Goal: Task Accomplishment & Management: Use online tool/utility

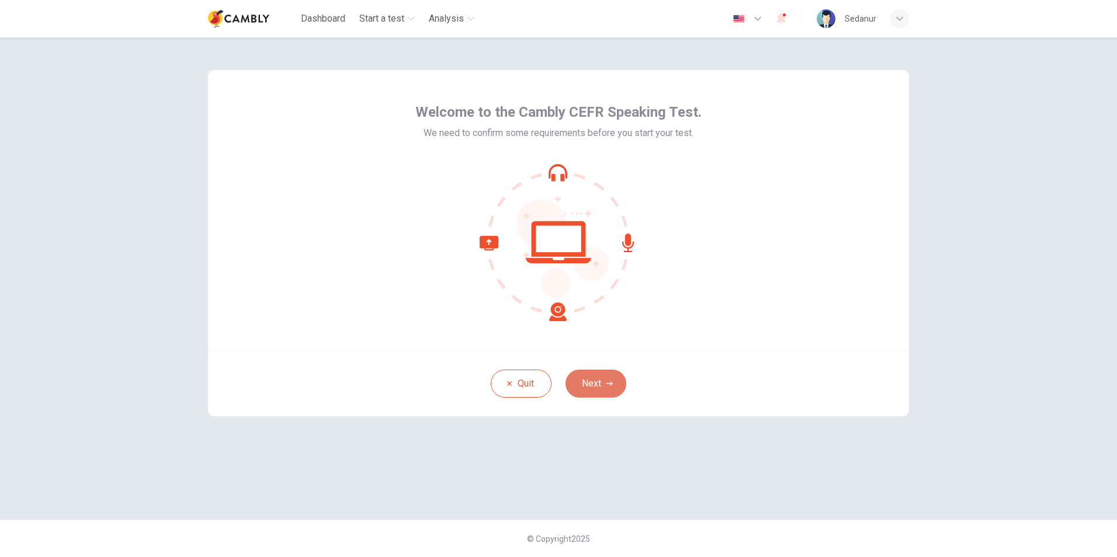
click at [596, 380] on button "Next" at bounding box center [596, 384] width 61 height 28
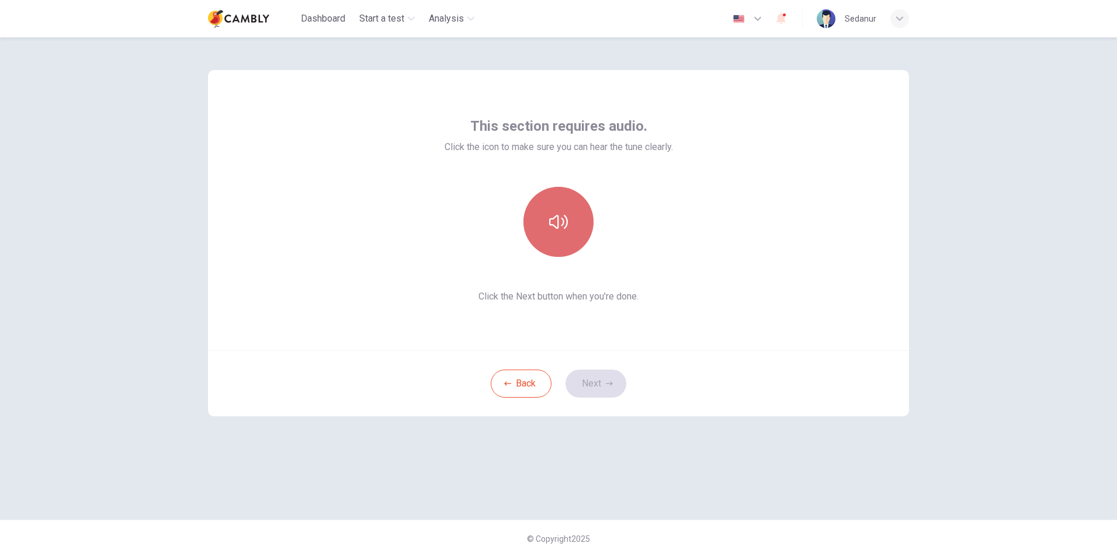
click at [543, 223] on button "button" at bounding box center [558, 222] width 70 height 70
click at [598, 394] on button "Next" at bounding box center [596, 384] width 61 height 28
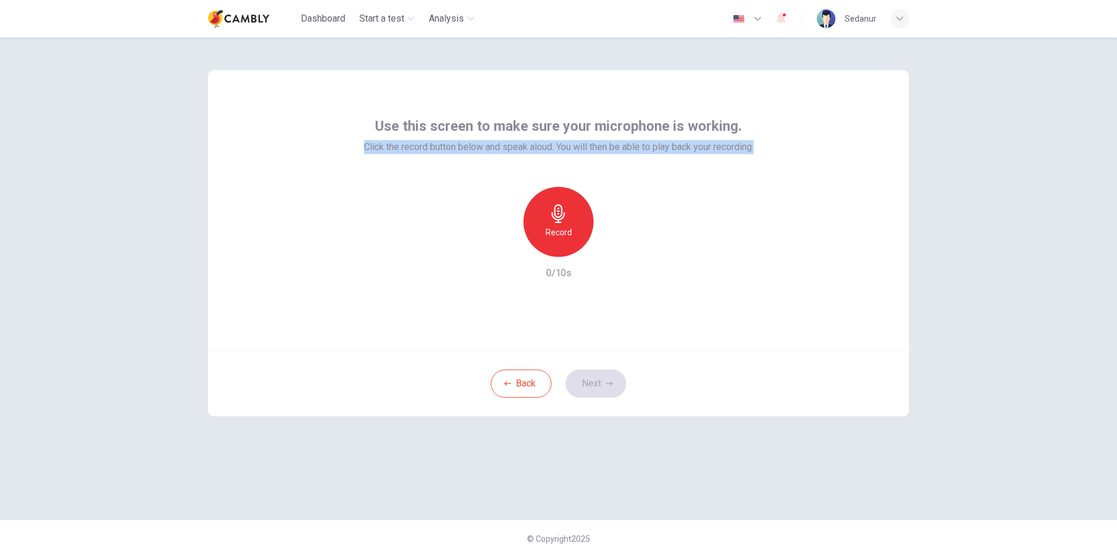
drag, startPoint x: 359, startPoint y: 145, endPoint x: 772, endPoint y: 158, distance: 413.8
click at [772, 158] on div "Use this screen to make sure your microphone is working. Click the record butto…" at bounding box center [558, 210] width 701 height 280
copy span "Click the record button below and speak aloud. You will then be able to play ba…"
click at [557, 227] on h6 "Record" at bounding box center [559, 233] width 26 height 14
click at [566, 248] on div "Stop" at bounding box center [558, 222] width 70 height 70
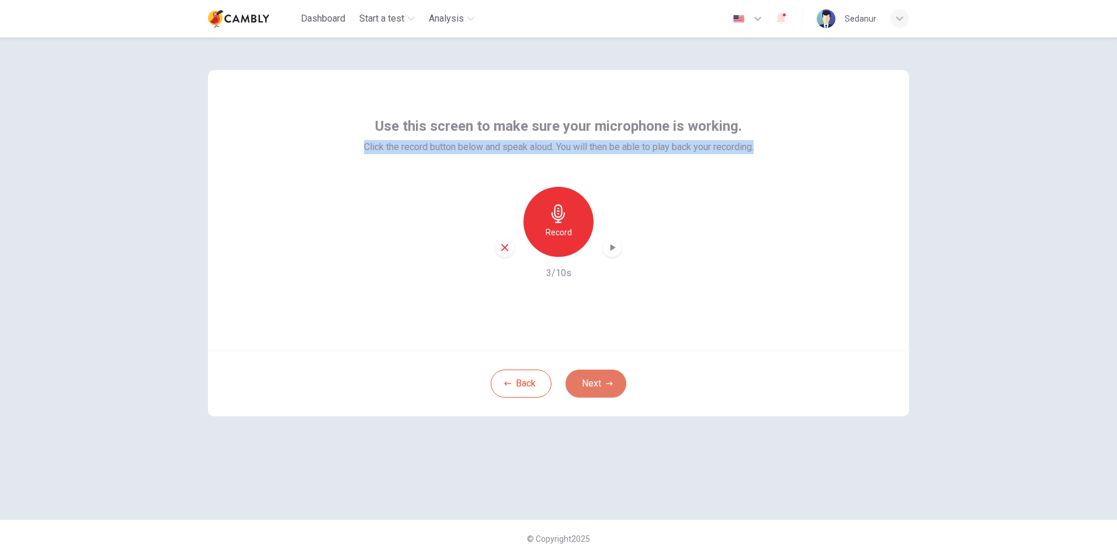
click at [600, 387] on button "Next" at bounding box center [596, 384] width 61 height 28
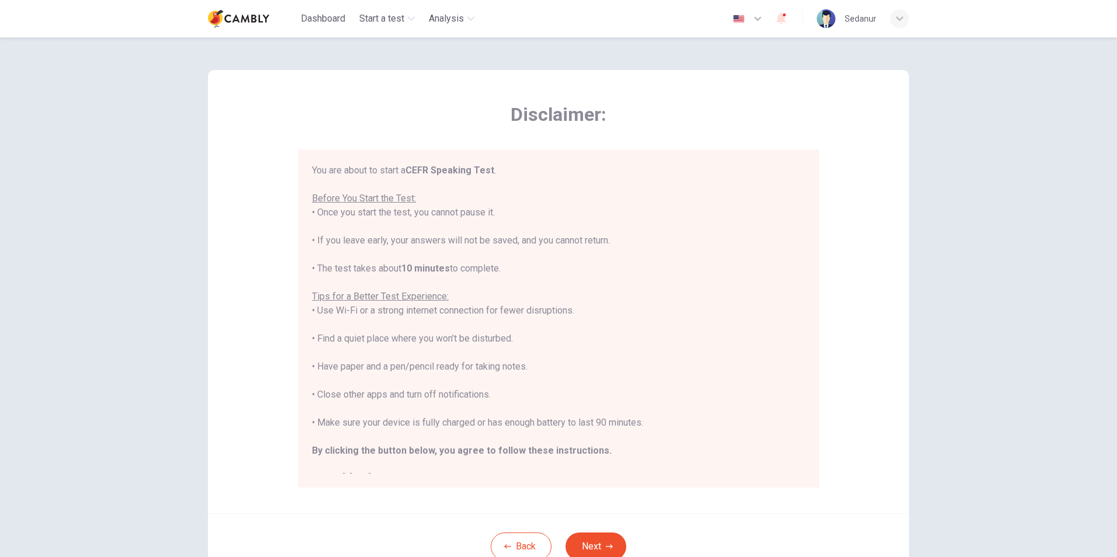
scroll to position [13, 0]
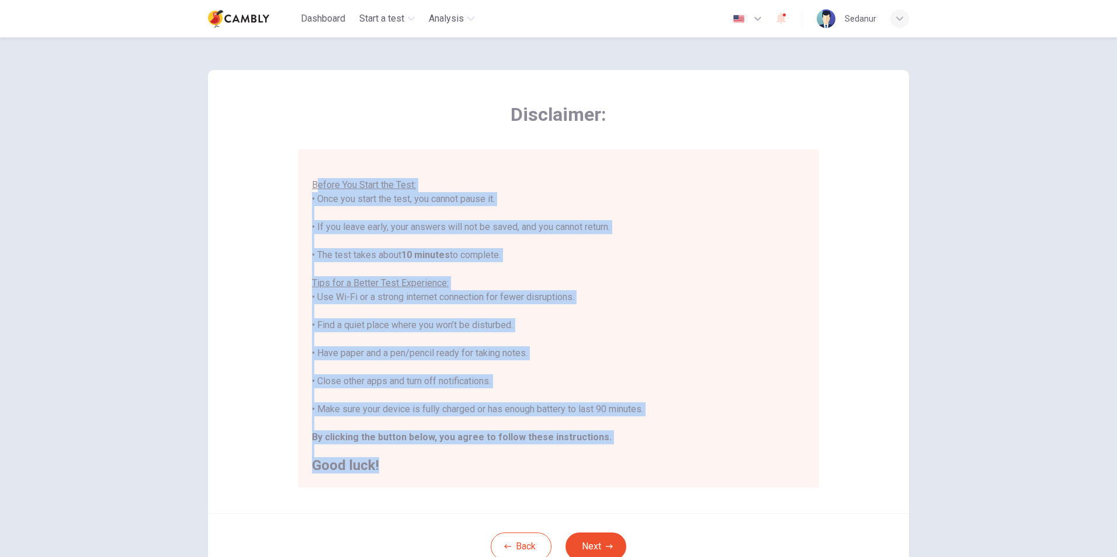
drag, startPoint x: 312, startPoint y: 182, endPoint x: 498, endPoint y: 478, distance: 349.5
click at [498, 478] on div "You are about to start a CEFR Speaking Test . Before You Start the Test: • Once…" at bounding box center [558, 319] width 521 height 338
copy div "efore You Start the Test: • Once you start the test, you cannot pause it. • If …"
click at [426, 182] on div "You are about to start a CEFR Speaking Test . Before You Start the Test: • Once…" at bounding box center [558, 311] width 493 height 322
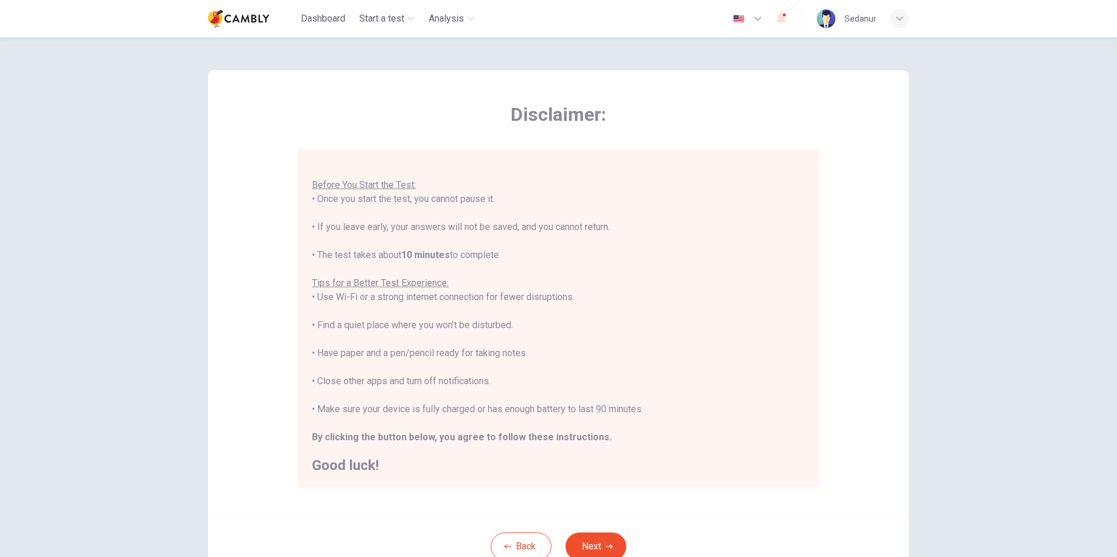
drag, startPoint x: 313, startPoint y: 199, endPoint x: 515, endPoint y: 201, distance: 202.7
click at [515, 201] on div "You are about to start a CEFR Speaking Test . Before You Start the Test: • Once…" at bounding box center [558, 311] width 493 height 322
copy div "Once you start the test, you cannot pause it."
drag, startPoint x: 313, startPoint y: 228, endPoint x: 638, endPoint y: 234, distance: 324.9
click at [638, 234] on div "You are about to start a CEFR Speaking Test . Before You Start the Test: • Once…" at bounding box center [558, 311] width 493 height 322
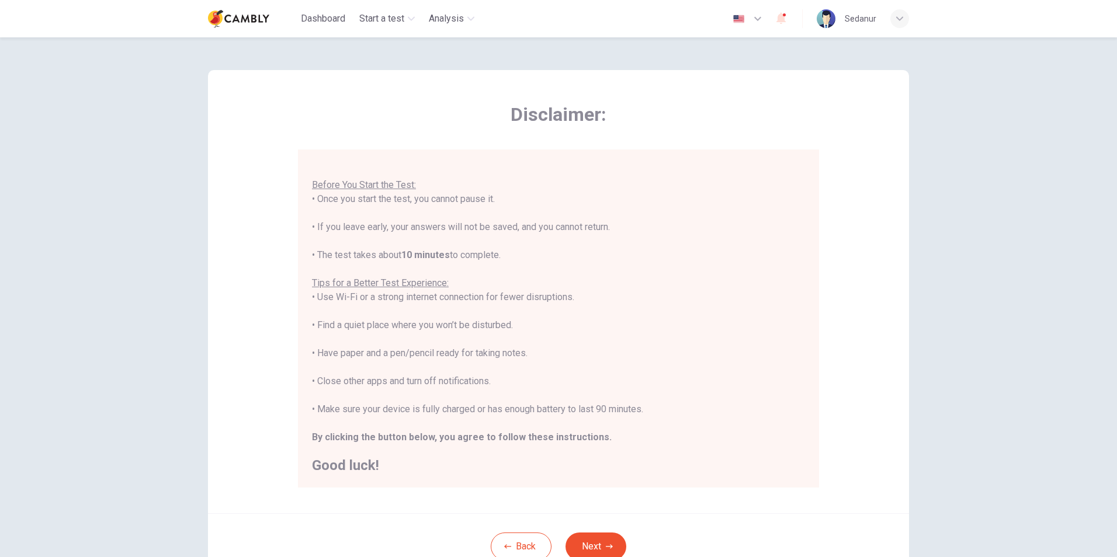
copy div "If you leave early, your answers will not be saved, and you cannot return."
drag, startPoint x: 505, startPoint y: 256, endPoint x: 317, endPoint y: 255, distance: 188.1
click at [317, 255] on div "You are about to start a CEFR Speaking Test . Before You Start the Test: • Once…" at bounding box center [558, 311] width 493 height 322
copy div "The test takes about 10 minutes to complete."
drag, startPoint x: 318, startPoint y: 299, endPoint x: 589, endPoint y: 299, distance: 271.7
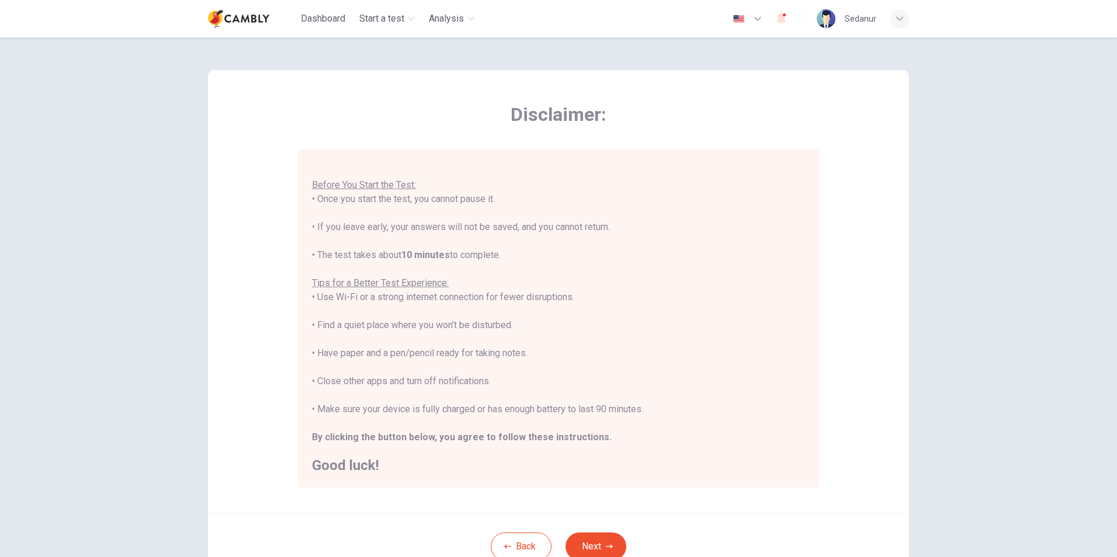
click at [589, 299] on div "You are about to start a CEFR Speaking Test . Before You Start the Test: • Once…" at bounding box center [558, 311] width 493 height 322
copy div "se Wi-Fi or a strong internet connection for fewer disruptions."
drag, startPoint x: 524, startPoint y: 324, endPoint x: 314, endPoint y: 323, distance: 210.3
click at [314, 323] on div "You are about to start a CEFR Speaking Test . Before You Start the Test: • Once…" at bounding box center [558, 311] width 493 height 322
copy div "Find a quiet place where you won’t be disturbed."
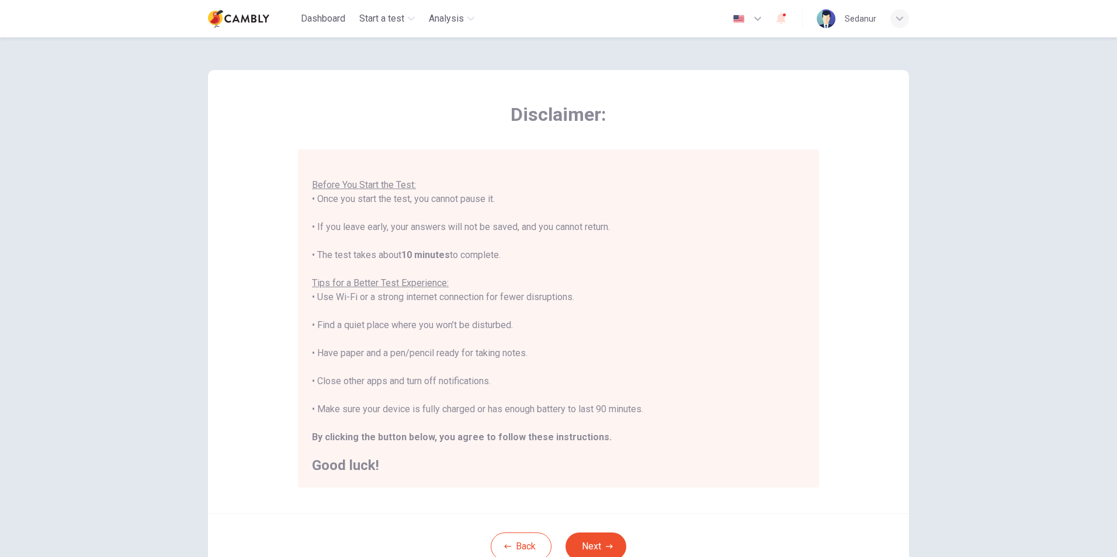
drag, startPoint x: 539, startPoint y: 352, endPoint x: 316, endPoint y: 355, distance: 222.6
click at [316, 355] on div "You are about to start a CEFR Speaking Test . Before You Start the Test: • Once…" at bounding box center [558, 311] width 493 height 322
copy div "Have paper and a pen/pencil ready for taking notes."
drag, startPoint x: 507, startPoint y: 383, endPoint x: 311, endPoint y: 386, distance: 195.2
click at [312, 386] on div "You are about to start a CEFR Speaking Test . Before You Start the Test: • Once…" at bounding box center [558, 311] width 493 height 322
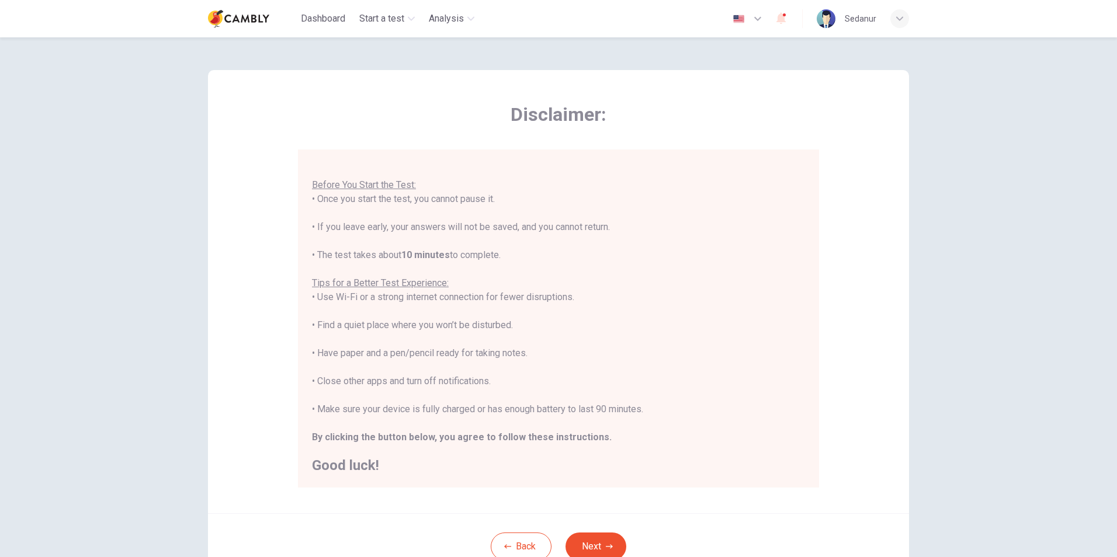
copy div "Close other apps and turn off notifications."
drag, startPoint x: 648, startPoint y: 410, endPoint x: 317, endPoint y: 412, distance: 330.7
click at [317, 412] on div "You are about to start a CEFR Speaking Test . Before You Start the Test: • Once…" at bounding box center [558, 311] width 493 height 322
drag, startPoint x: 623, startPoint y: 436, endPoint x: 306, endPoint y: 433, distance: 317.3
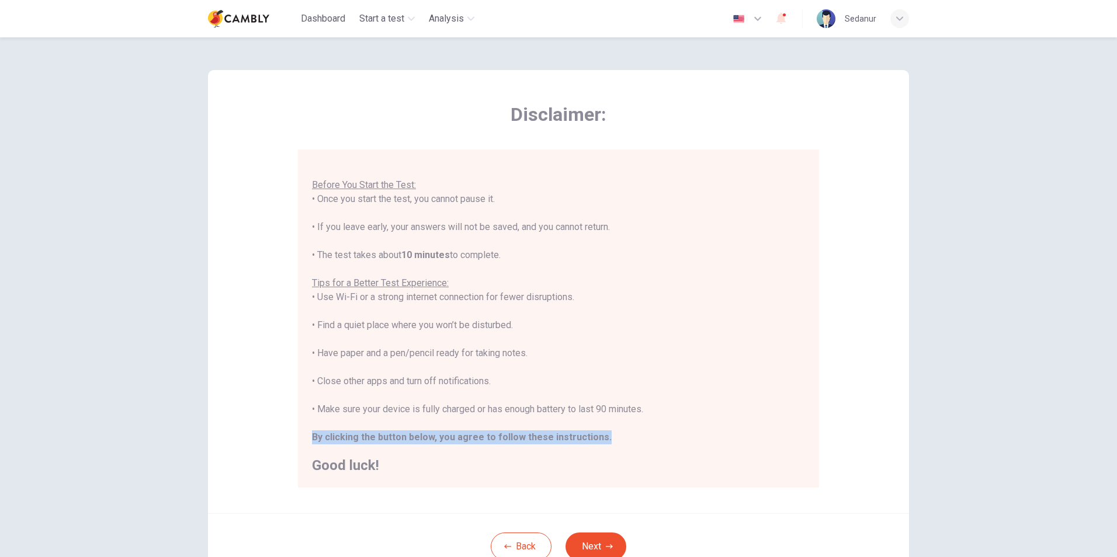
click at [306, 433] on div "You are about to start a CEFR Speaking Test . Before You Start the Test: • Once…" at bounding box center [558, 319] width 521 height 338
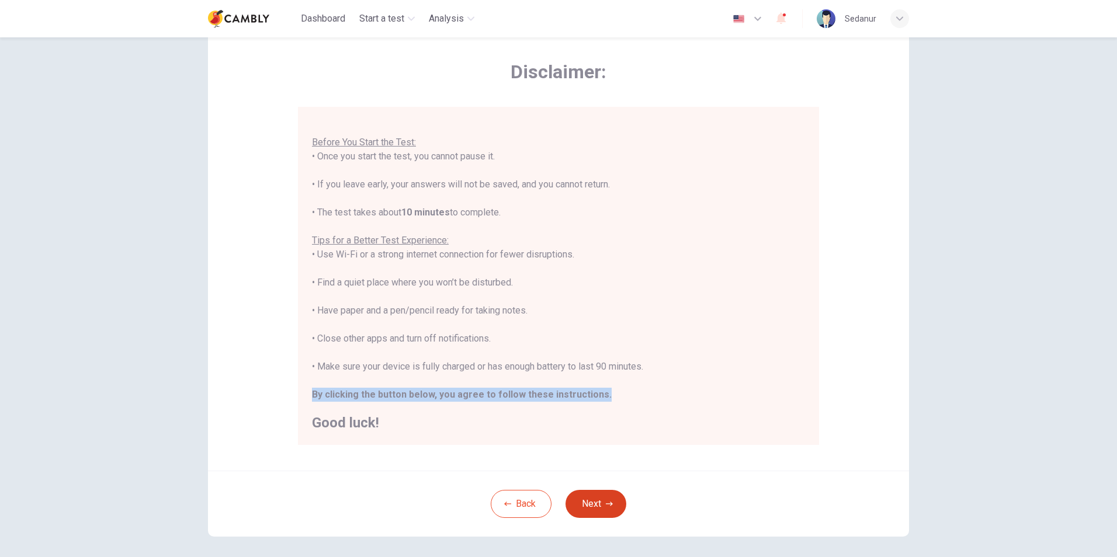
scroll to position [92, 0]
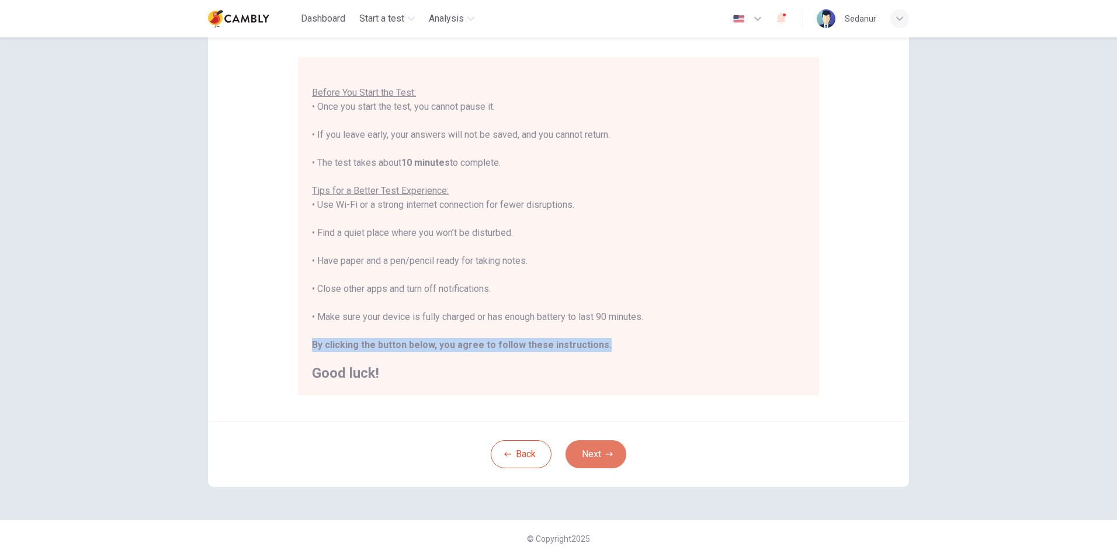
click at [598, 455] on button "Next" at bounding box center [596, 455] width 61 height 28
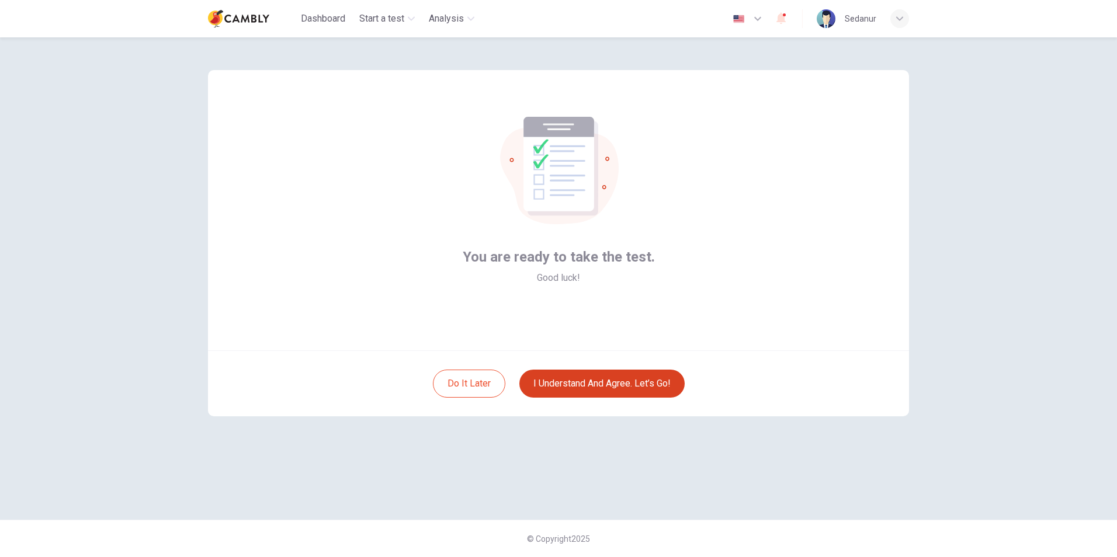
click at [596, 392] on button "I understand and agree. Let’s go!" at bounding box center [601, 384] width 165 height 28
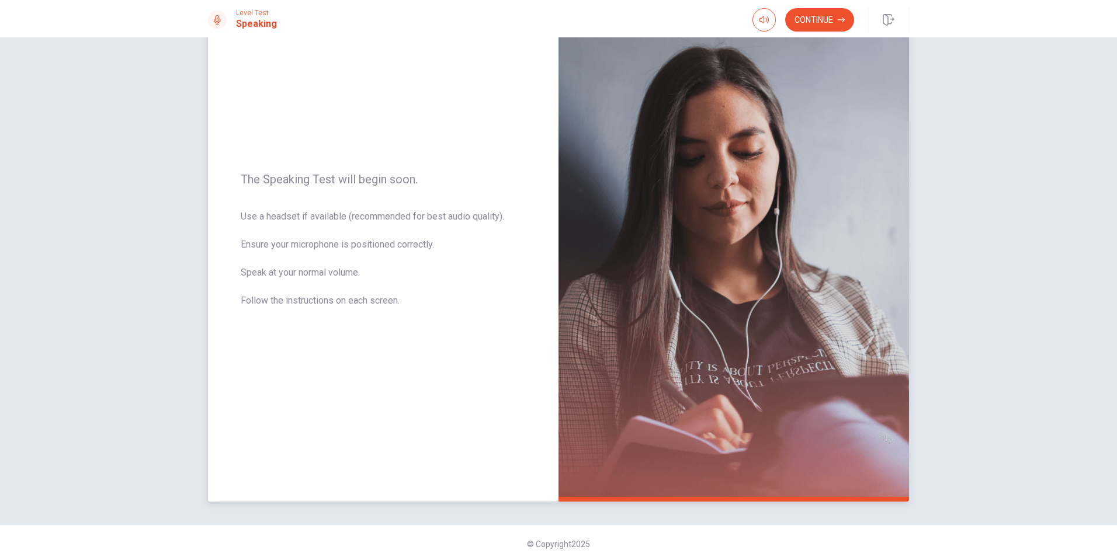
scroll to position [74, 0]
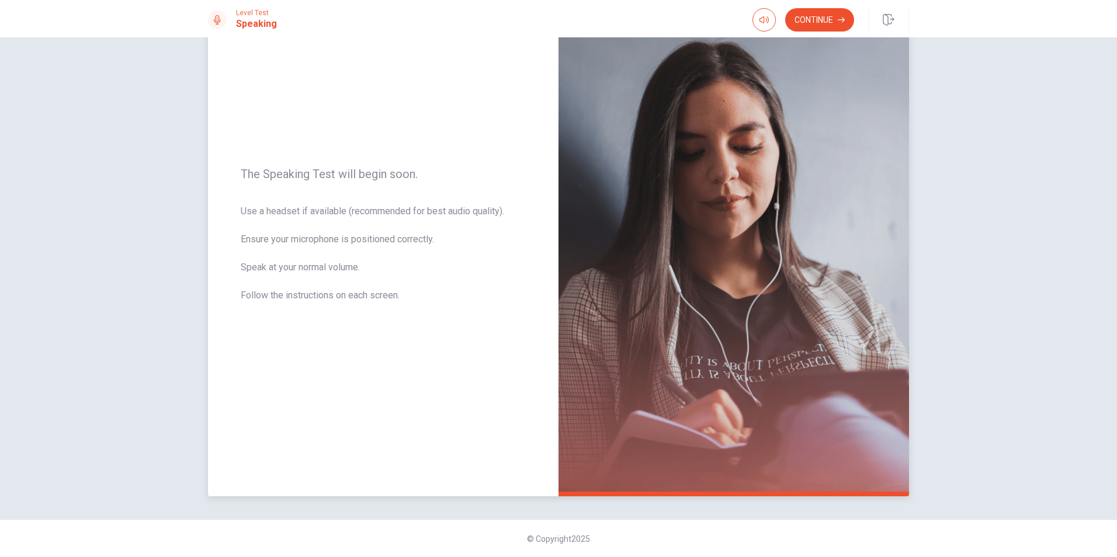
drag, startPoint x: 238, startPoint y: 169, endPoint x: 418, endPoint y: 293, distance: 218.4
click at [418, 293] on div "The Speaking Test will begin soon. Use a headset if available (recommended for …" at bounding box center [383, 241] width 351 height 509
click at [315, 279] on span "Use a headset if available (recommended for best audio quality). Ensure your mi…" at bounding box center [383, 260] width 285 height 112
click at [360, 272] on span "Use a headset if available (recommended for best audio quality). Ensure your mi…" at bounding box center [383, 260] width 285 height 112
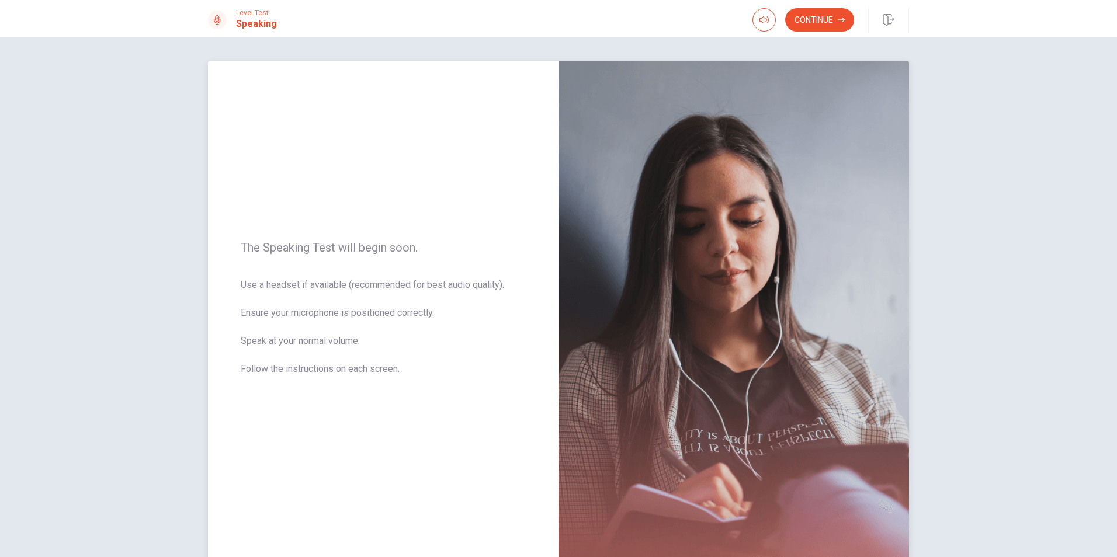
drag, startPoint x: 240, startPoint y: 287, endPoint x: 497, endPoint y: 284, distance: 257.1
click at [510, 286] on span "Use a headset if available (recommended for best audio quality). Ensure your mi…" at bounding box center [383, 334] width 285 height 112
click at [497, 284] on span "Use a headset if available (recommended for best audio quality). Ensure your mi…" at bounding box center [383, 334] width 285 height 112
drag, startPoint x: 254, startPoint y: 314, endPoint x: 439, endPoint y: 314, distance: 185.8
click at [439, 314] on span "Use a headset if available (recommended for best audio quality). Ensure your mi…" at bounding box center [383, 334] width 285 height 112
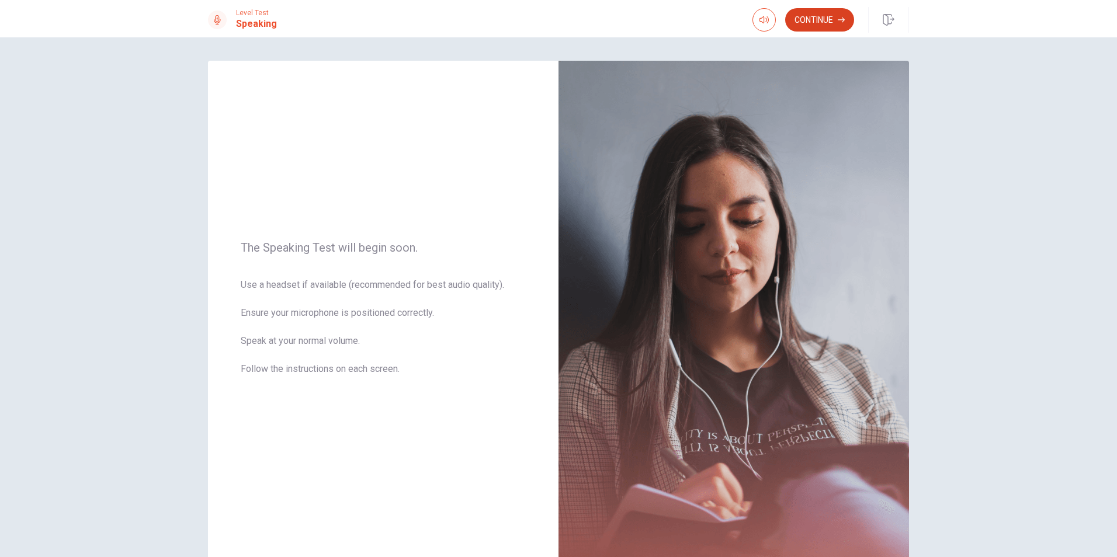
click at [814, 20] on button "Continue" at bounding box center [819, 19] width 69 height 23
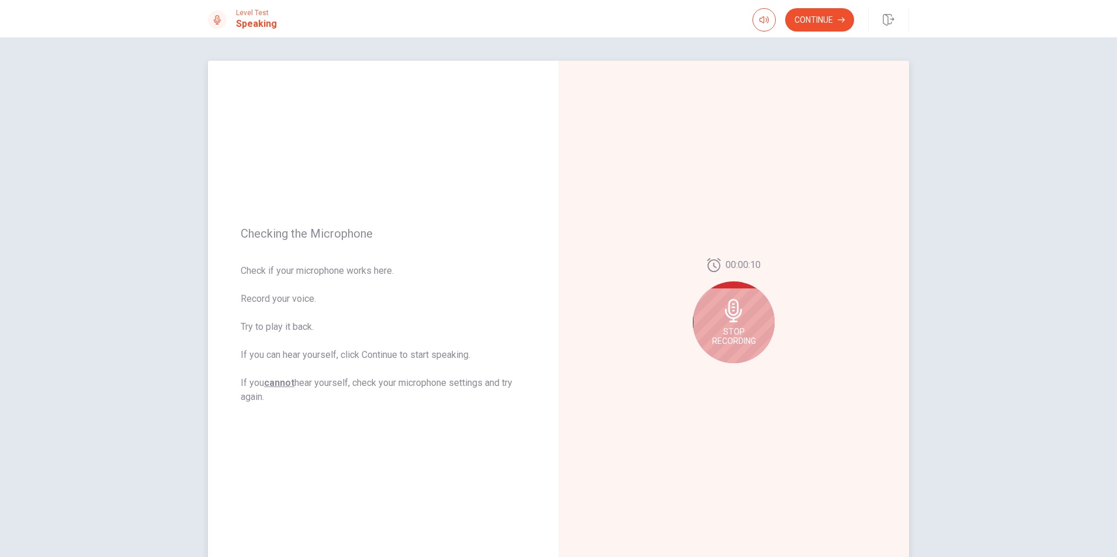
click at [741, 330] on span "Stop Recording" at bounding box center [734, 336] width 44 height 19
click at [743, 377] on button "Play Audio" at bounding box center [746, 373] width 16 height 16
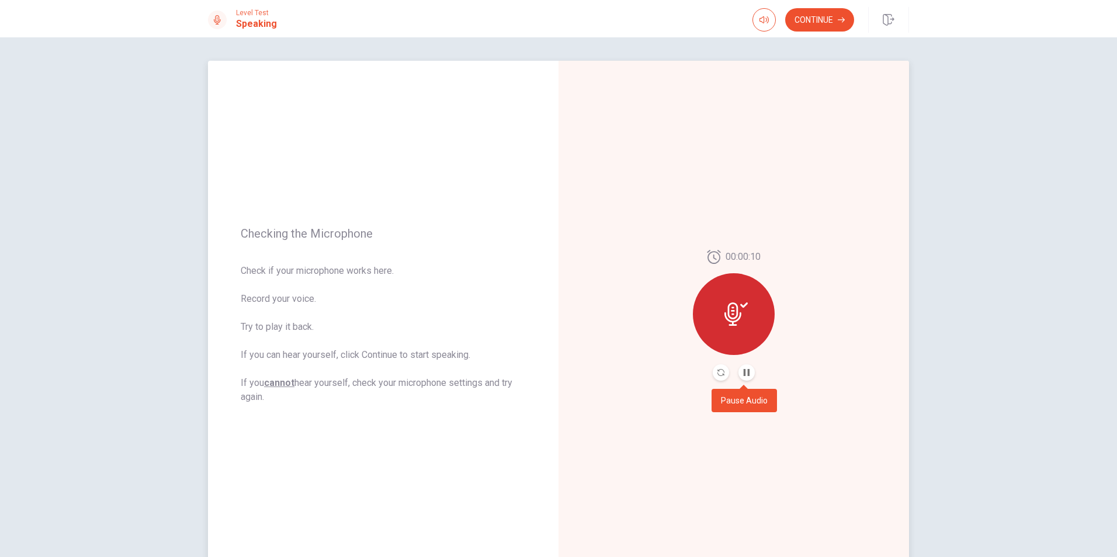
click at [743, 377] on button "Pause Audio" at bounding box center [746, 373] width 16 height 16
click at [833, 481] on div "00:00:10" at bounding box center [734, 315] width 351 height 509
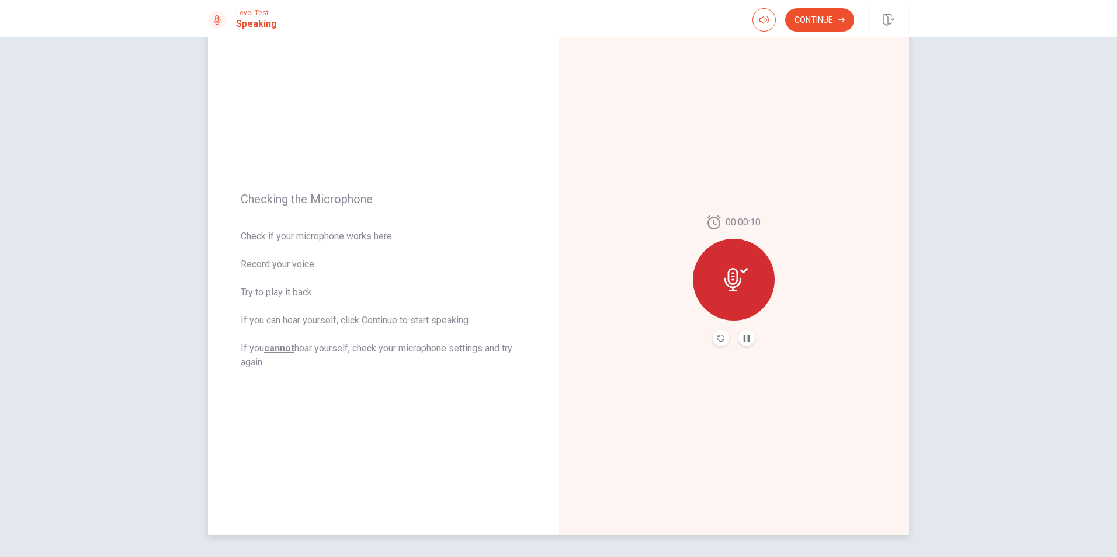
scroll to position [74, 0]
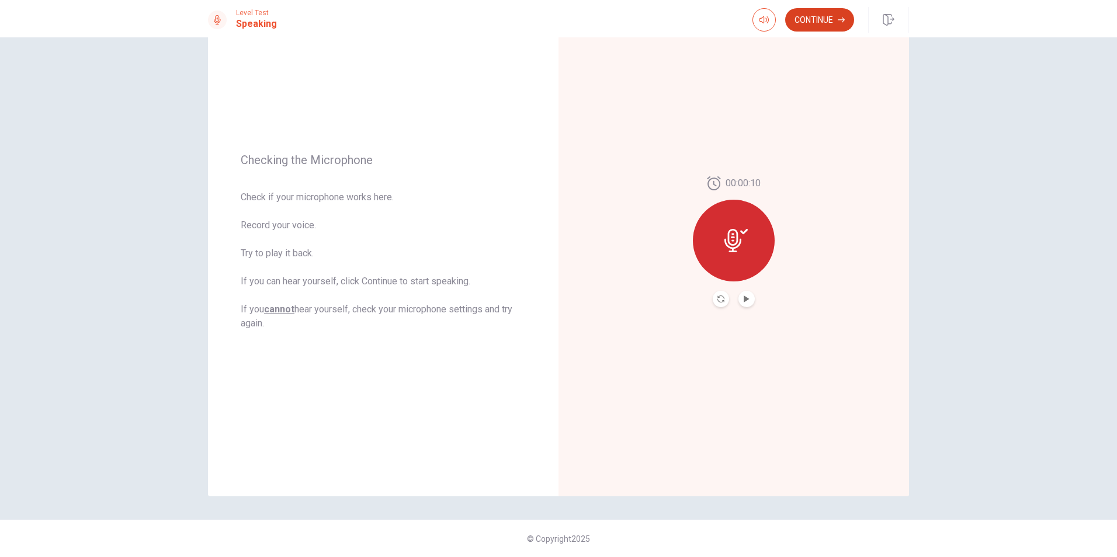
click at [810, 19] on button "Continue" at bounding box center [819, 19] width 69 height 23
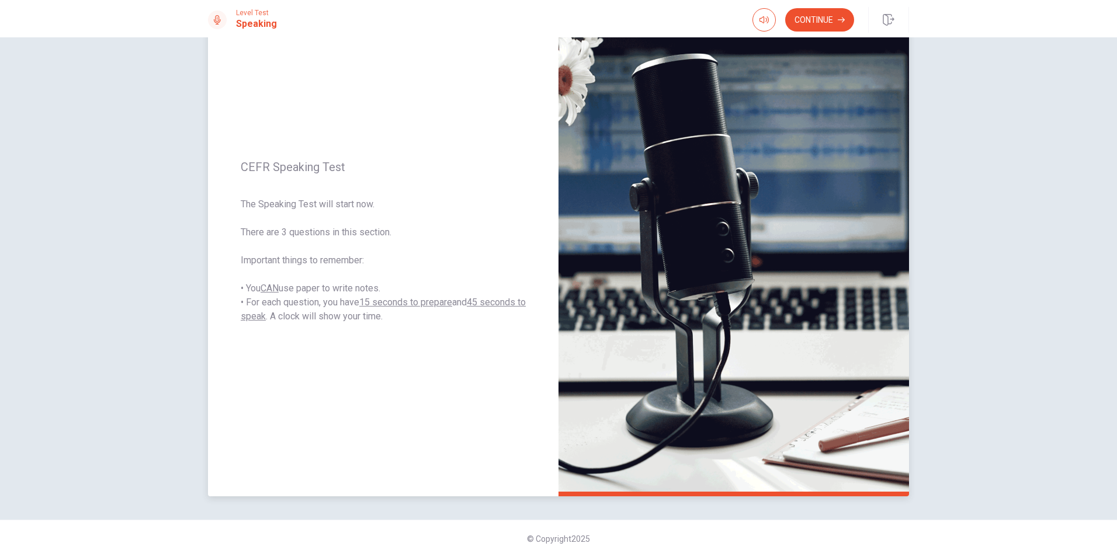
drag, startPoint x: 235, startPoint y: 168, endPoint x: 365, endPoint y: 207, distance: 135.6
click at [365, 207] on div "CEFR Speaking Test The Speaking Test will start now. There are 3 questions in t…" at bounding box center [383, 241] width 351 height 509
click at [830, 18] on button "Continue" at bounding box center [819, 19] width 69 height 23
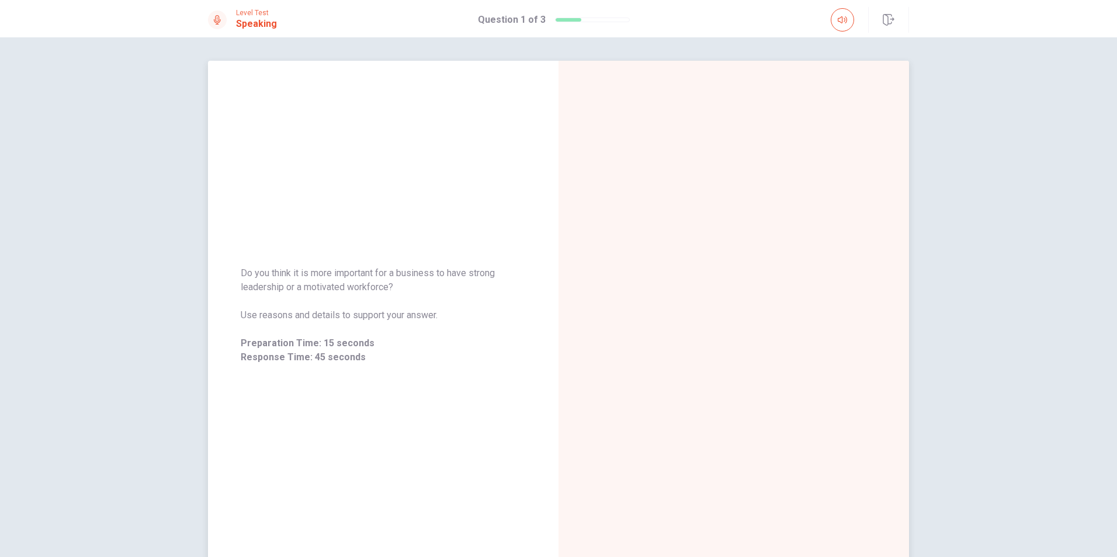
drag, startPoint x: 237, startPoint y: 278, endPoint x: 432, endPoint y: 312, distance: 198.2
click at [432, 312] on div "Do you think it is more important for a business to have strong leadership or a…" at bounding box center [383, 315] width 351 height 126
drag, startPoint x: 233, startPoint y: 270, endPoint x: 452, endPoint y: 324, distance: 225.4
click at [452, 324] on div "Do you think it is more important for a business to have strong leadership or a…" at bounding box center [383, 315] width 351 height 126
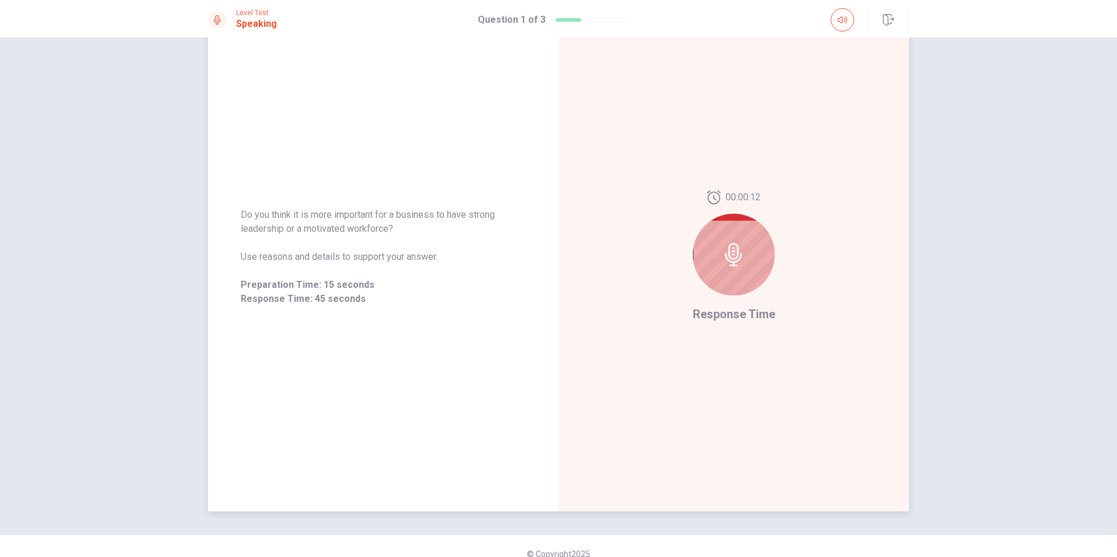
scroll to position [74, 0]
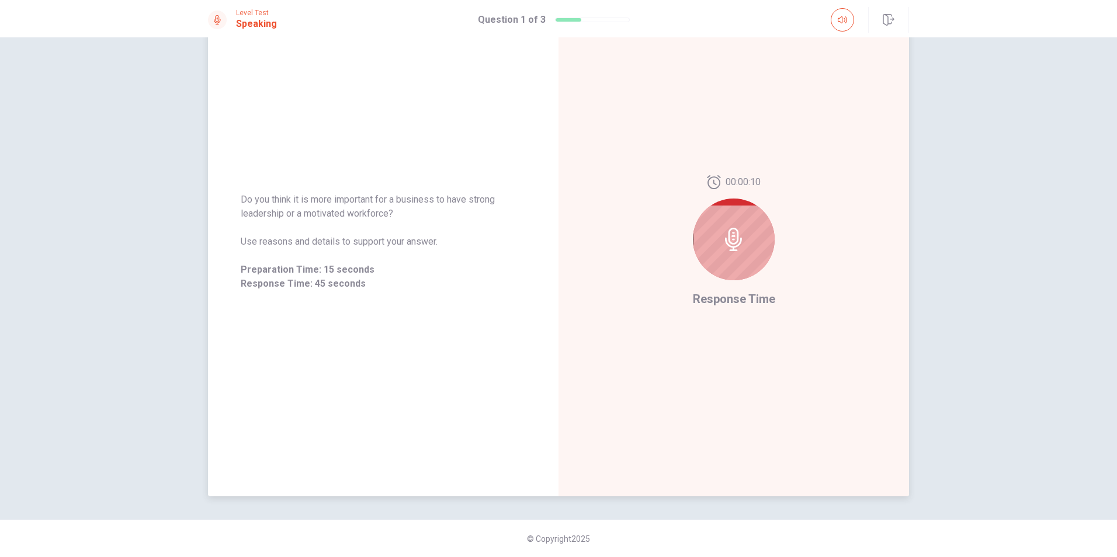
click at [731, 237] on icon at bounding box center [733, 239] width 17 height 23
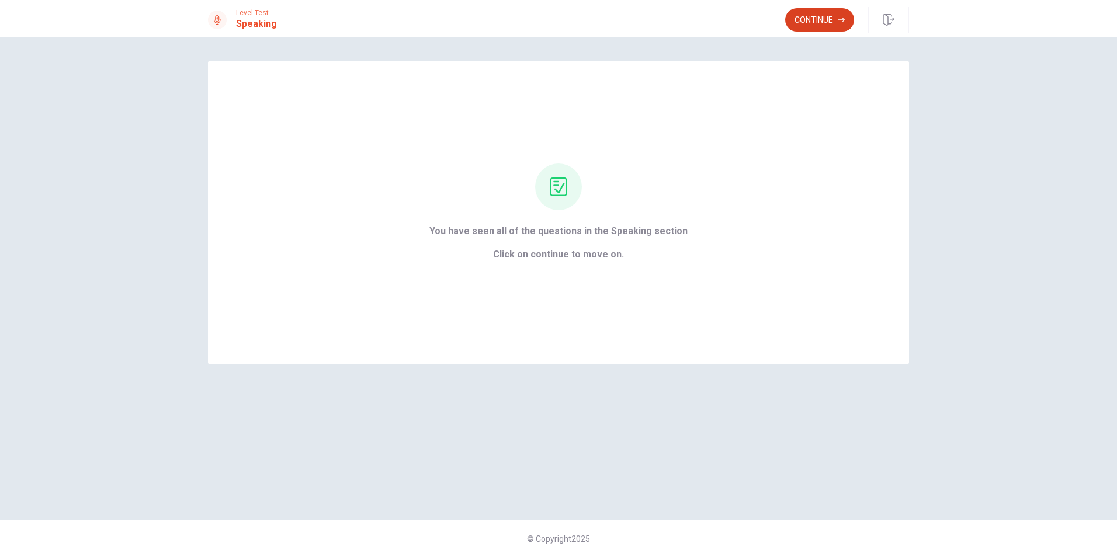
click at [814, 22] on button "Continue" at bounding box center [819, 19] width 69 height 23
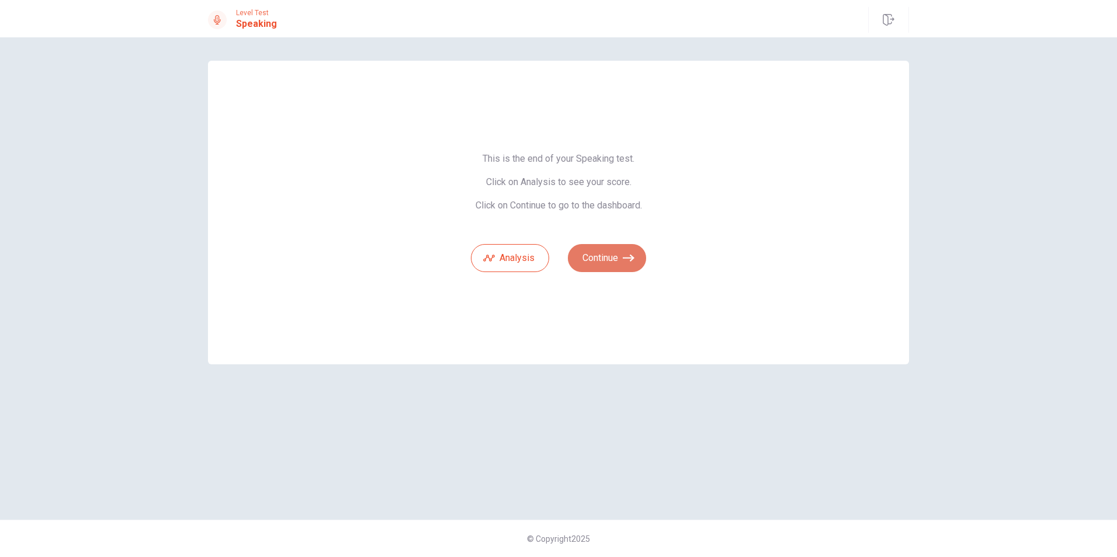
click at [621, 266] on button "Continue" at bounding box center [607, 258] width 78 height 28
